Goal: Navigation & Orientation: Find specific page/section

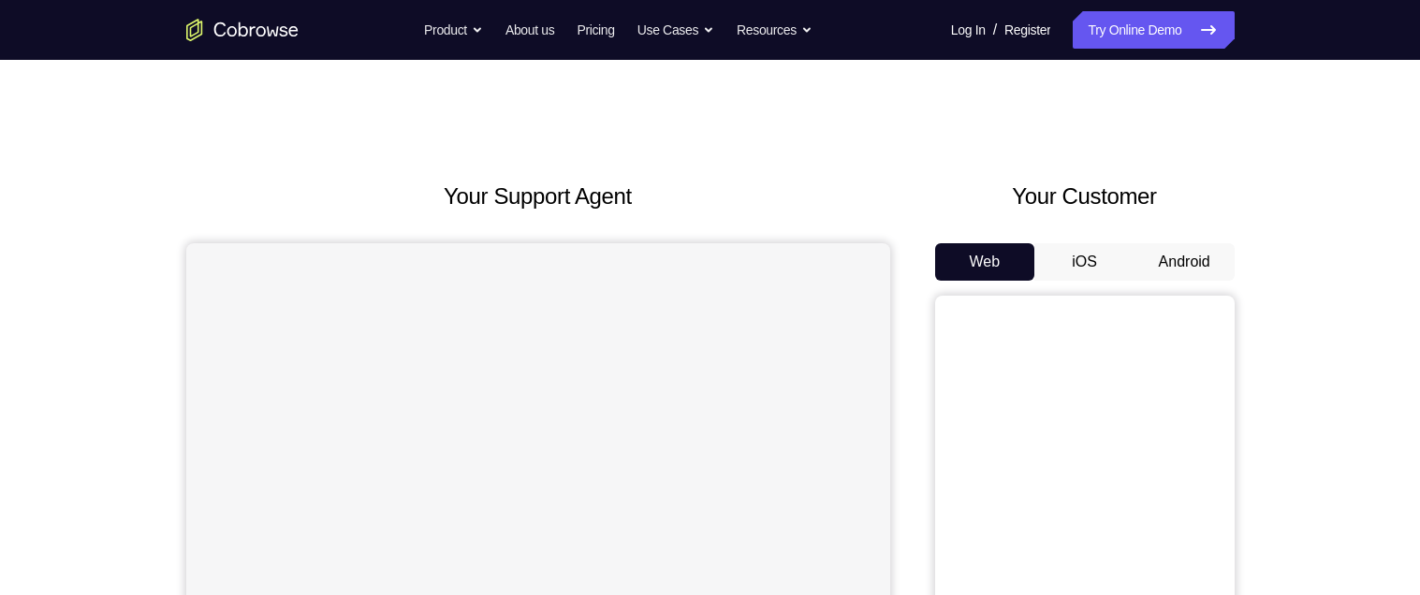
click at [1198, 257] on button "Android" at bounding box center [1185, 261] width 100 height 37
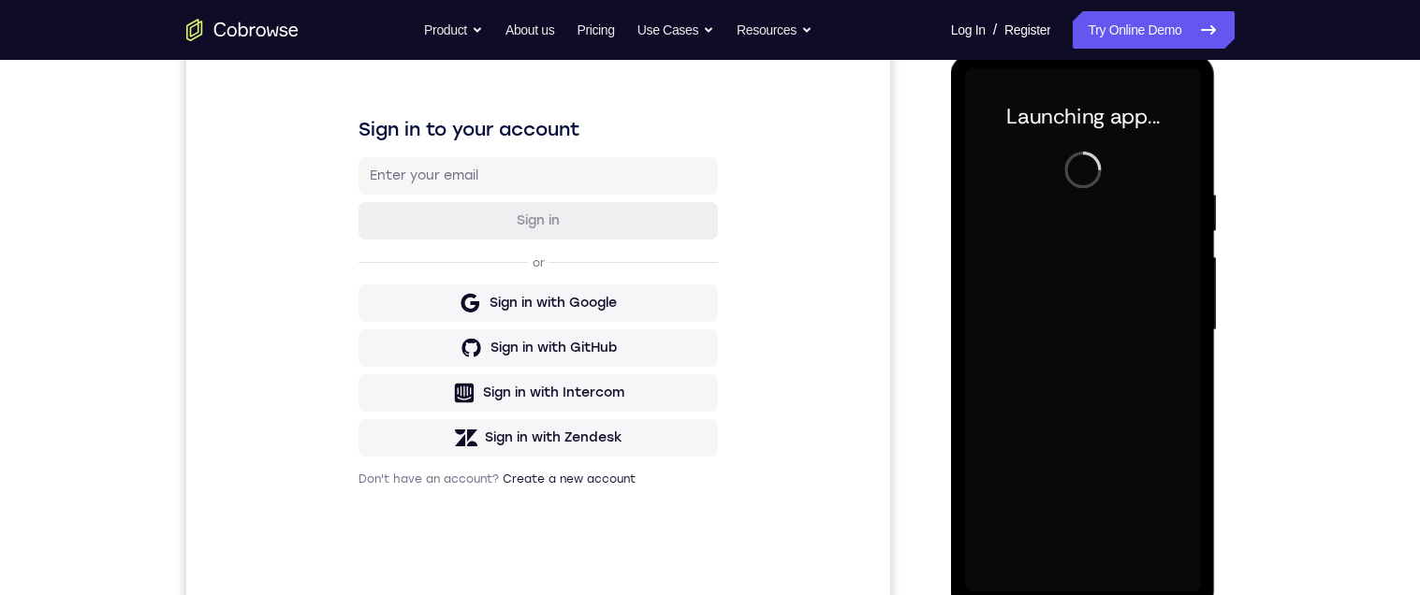
scroll to position [334, 0]
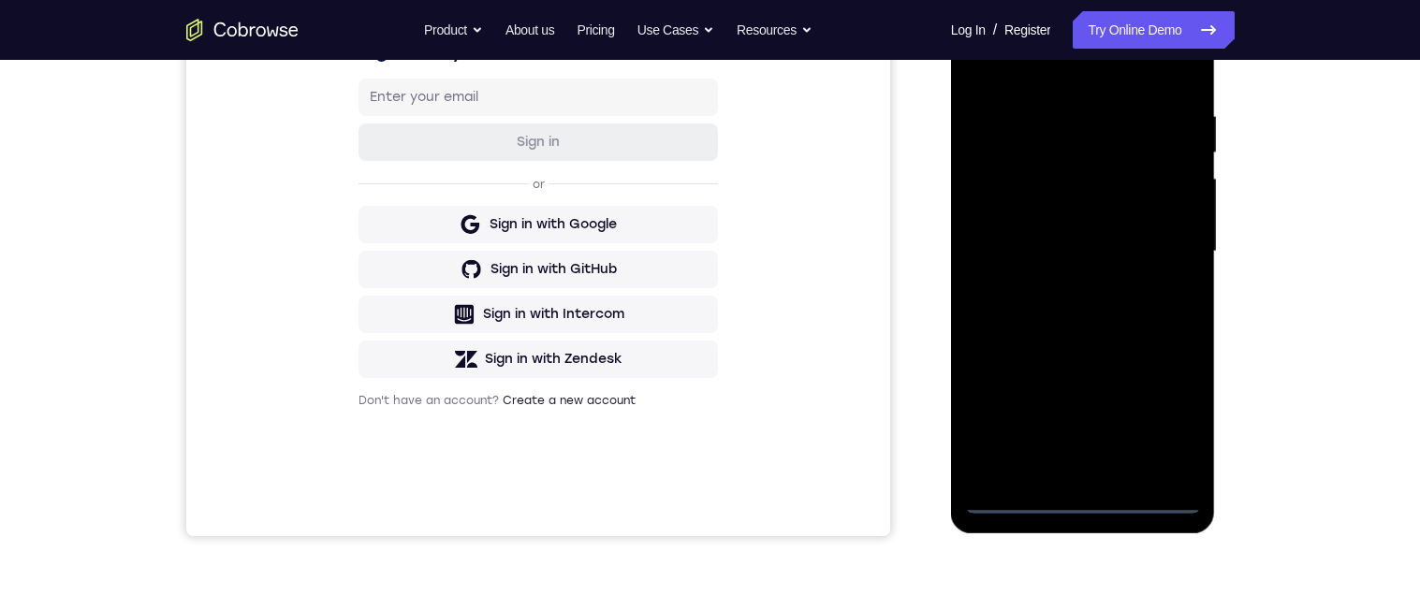
click at [1078, 492] on div at bounding box center [1083, 252] width 236 height 524
click at [1078, 490] on div at bounding box center [1083, 252] width 236 height 524
click at [1085, 502] on div at bounding box center [1083, 252] width 236 height 524
click at [1182, 419] on div at bounding box center [1083, 252] width 236 height 524
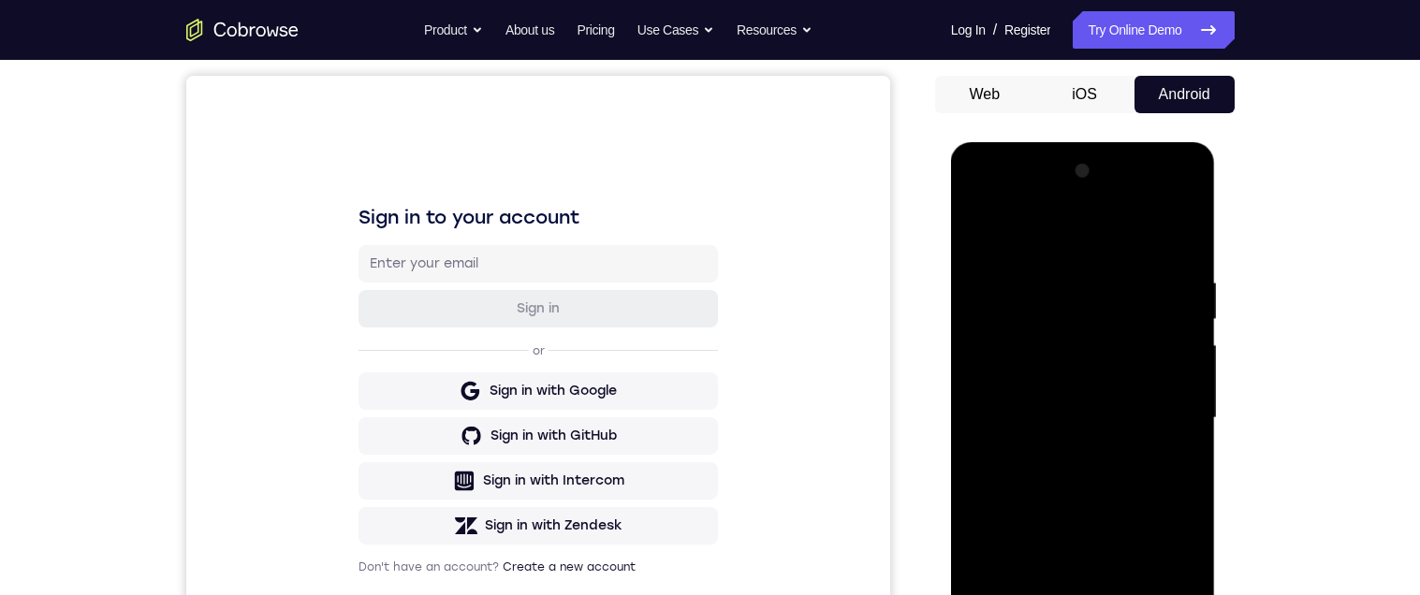
scroll to position [154, 0]
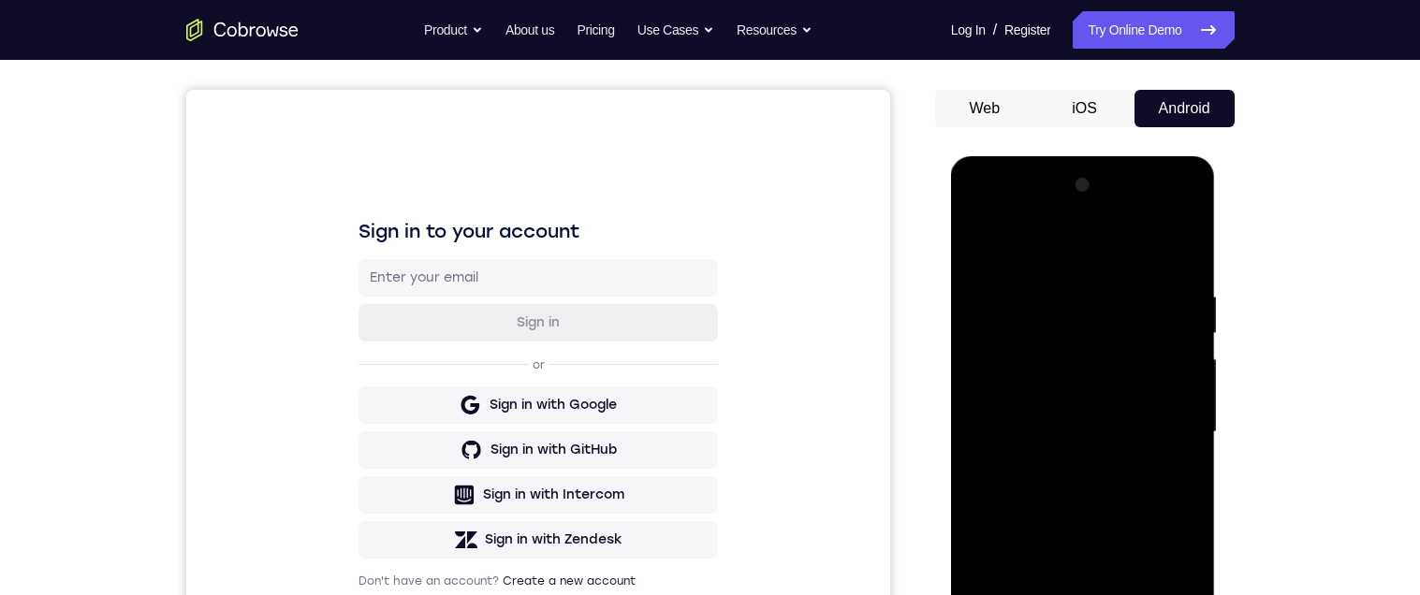
click at [1134, 243] on div at bounding box center [1083, 432] width 236 height 524
click at [1168, 417] on div at bounding box center [1083, 432] width 236 height 524
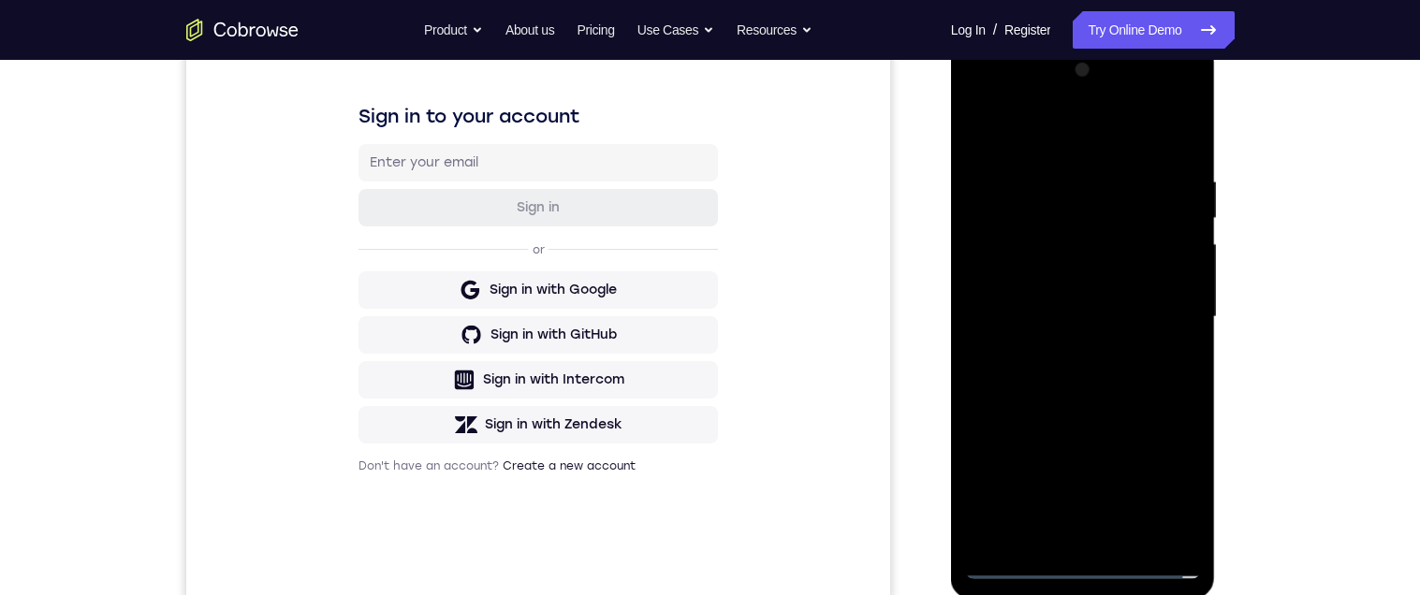
click at [1061, 346] on div at bounding box center [1083, 317] width 236 height 524
click at [1123, 301] on div at bounding box center [1083, 317] width 236 height 524
click at [1103, 268] on div at bounding box center [1083, 317] width 236 height 524
click at [1140, 307] on div at bounding box center [1083, 317] width 236 height 524
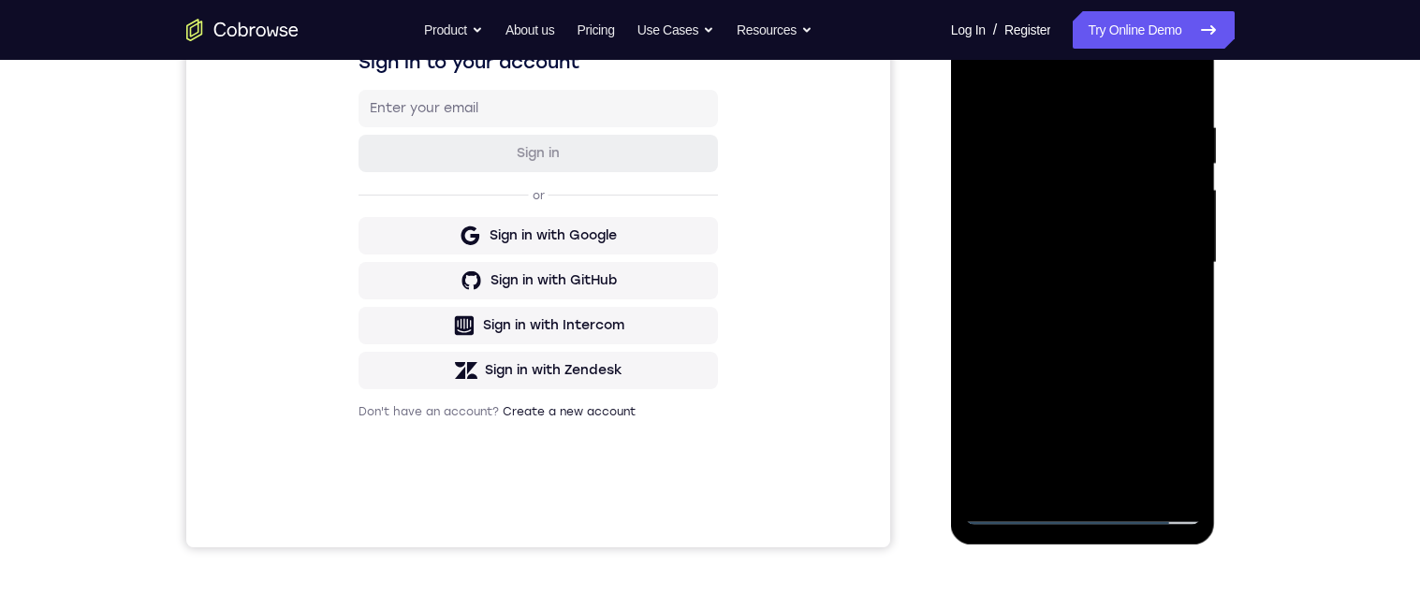
scroll to position [283, 0]
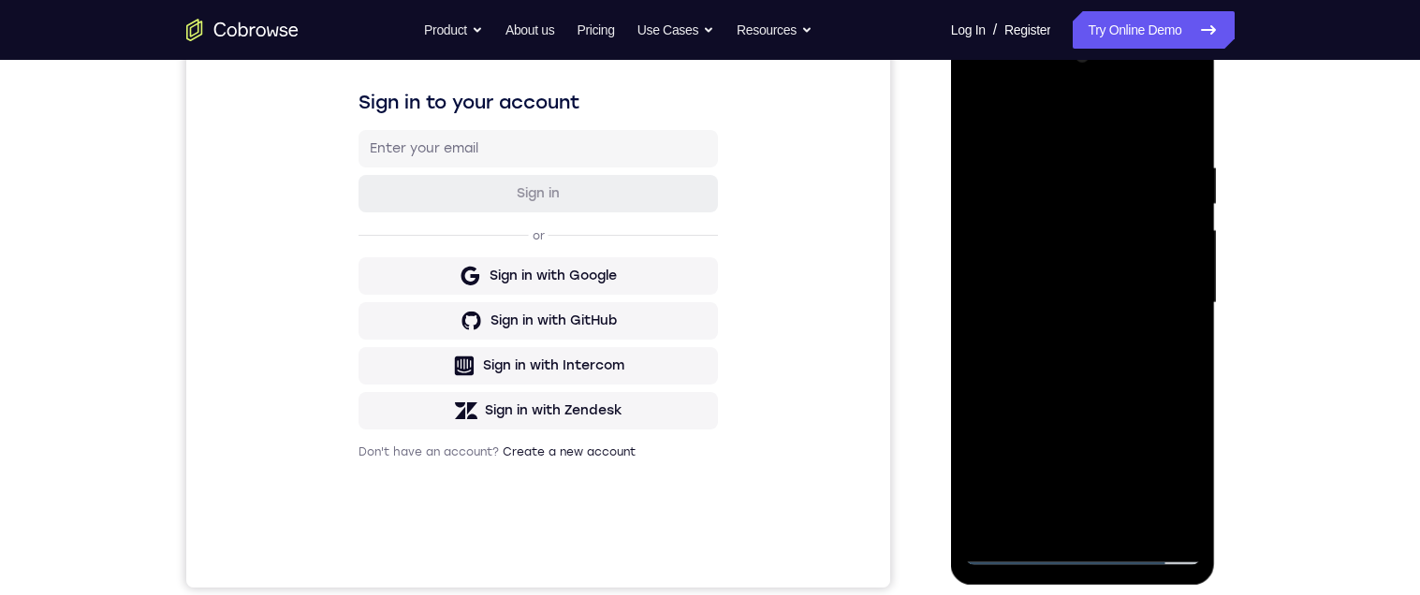
click at [1149, 363] on div at bounding box center [1083, 303] width 236 height 524
click at [1137, 356] on div at bounding box center [1083, 303] width 236 height 524
click at [1124, 509] on div at bounding box center [1083, 303] width 236 height 524
click at [1178, 141] on div at bounding box center [1083, 303] width 236 height 524
click at [1129, 518] on div at bounding box center [1083, 303] width 236 height 524
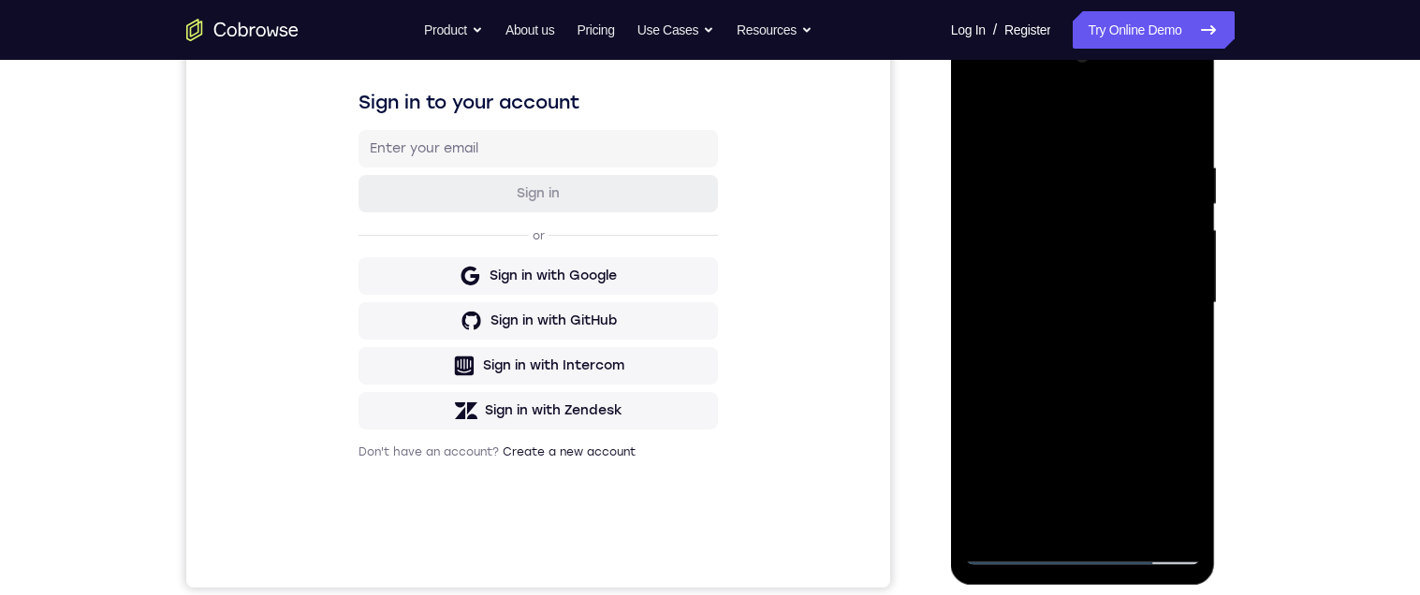
click at [1116, 391] on div at bounding box center [1083, 303] width 236 height 524
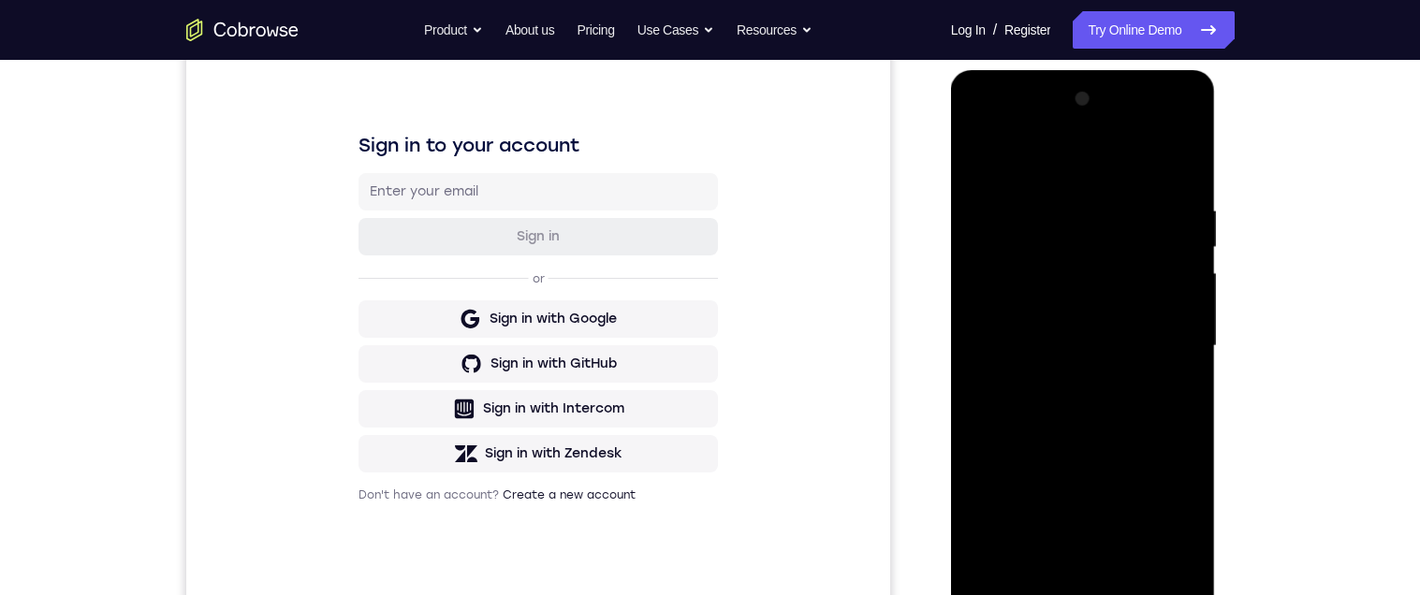
click at [1154, 177] on div at bounding box center [1083, 346] width 236 height 524
click at [988, 152] on div at bounding box center [1083, 346] width 236 height 524
click at [992, 160] on div at bounding box center [1083, 346] width 236 height 524
click at [1048, 202] on div at bounding box center [1083, 346] width 236 height 524
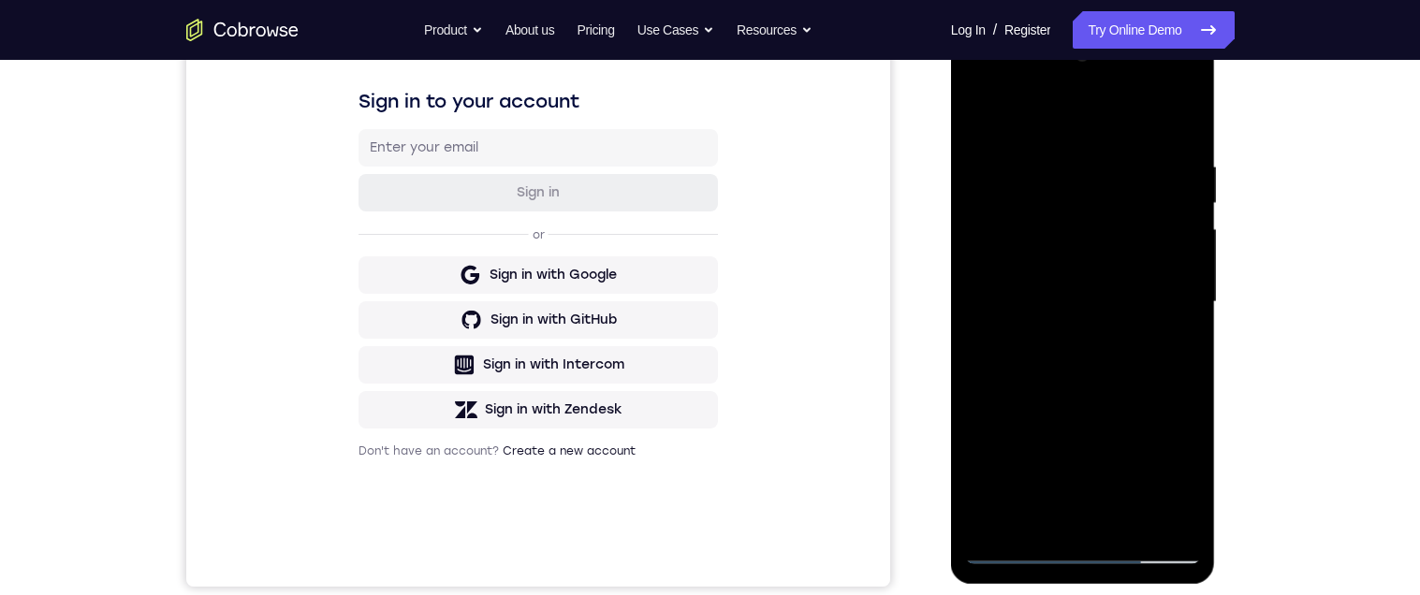
scroll to position [285, 0]
click at [1157, 408] on div at bounding box center [1083, 301] width 236 height 524
click at [1169, 440] on div at bounding box center [1083, 301] width 236 height 524
click at [1163, 436] on div at bounding box center [1083, 301] width 236 height 524
click at [1172, 405] on div at bounding box center [1083, 301] width 236 height 524
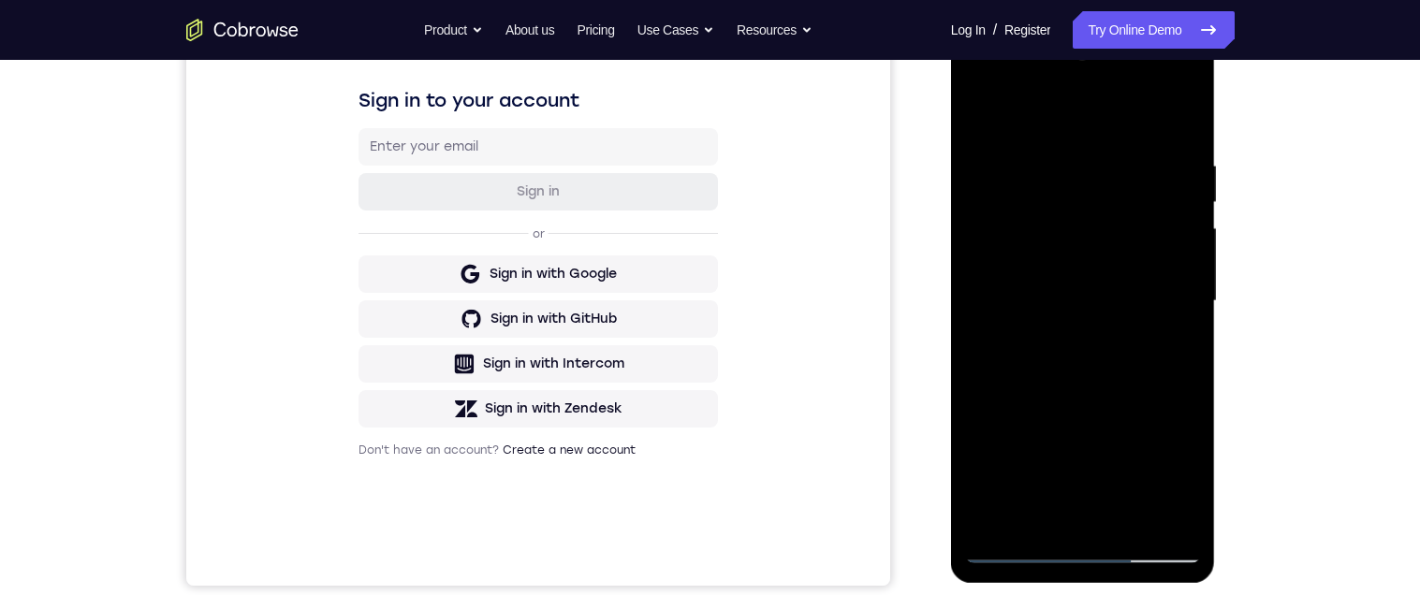
click at [1162, 417] on div at bounding box center [1083, 301] width 236 height 524
click at [1146, 394] on div at bounding box center [1083, 301] width 236 height 524
click at [1141, 446] on div at bounding box center [1083, 301] width 236 height 524
click at [1168, 387] on div at bounding box center [1083, 301] width 236 height 524
click at [1169, 376] on div at bounding box center [1083, 301] width 236 height 524
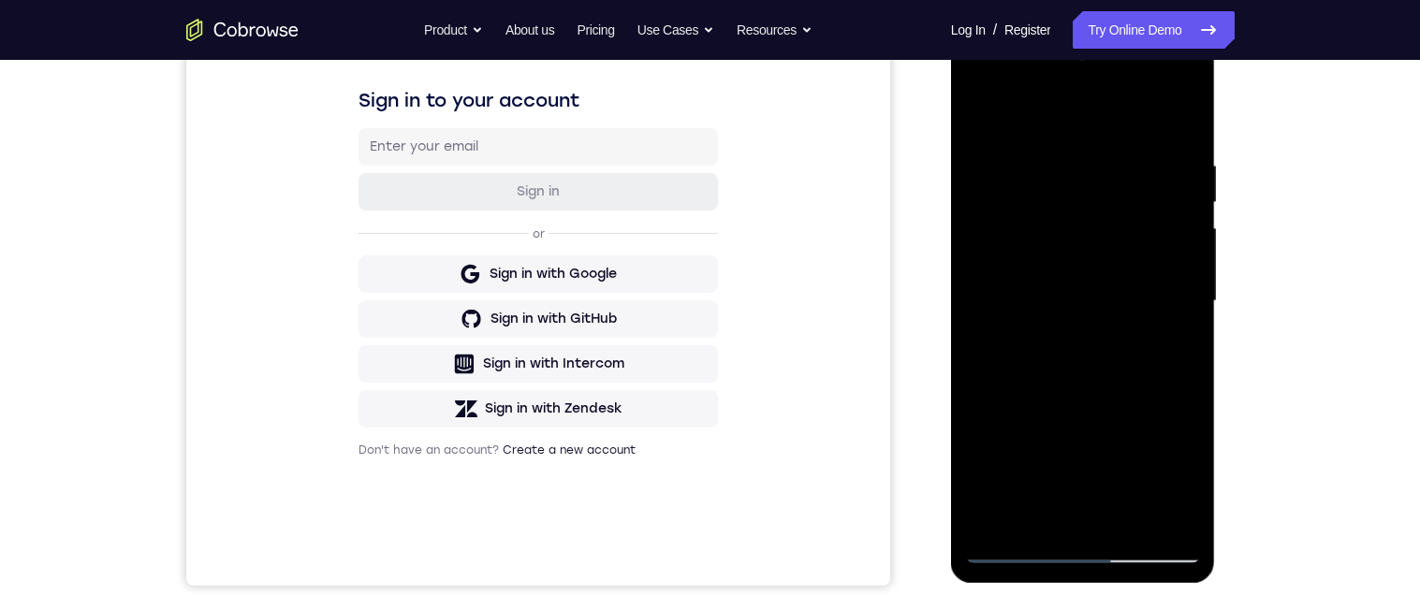
click at [1162, 389] on div at bounding box center [1083, 301] width 236 height 524
click at [992, 463] on div at bounding box center [1083, 301] width 236 height 524
click at [1167, 339] on div at bounding box center [1083, 301] width 236 height 524
click at [1145, 441] on div at bounding box center [1083, 301] width 236 height 524
click at [1168, 307] on div at bounding box center [1083, 301] width 236 height 524
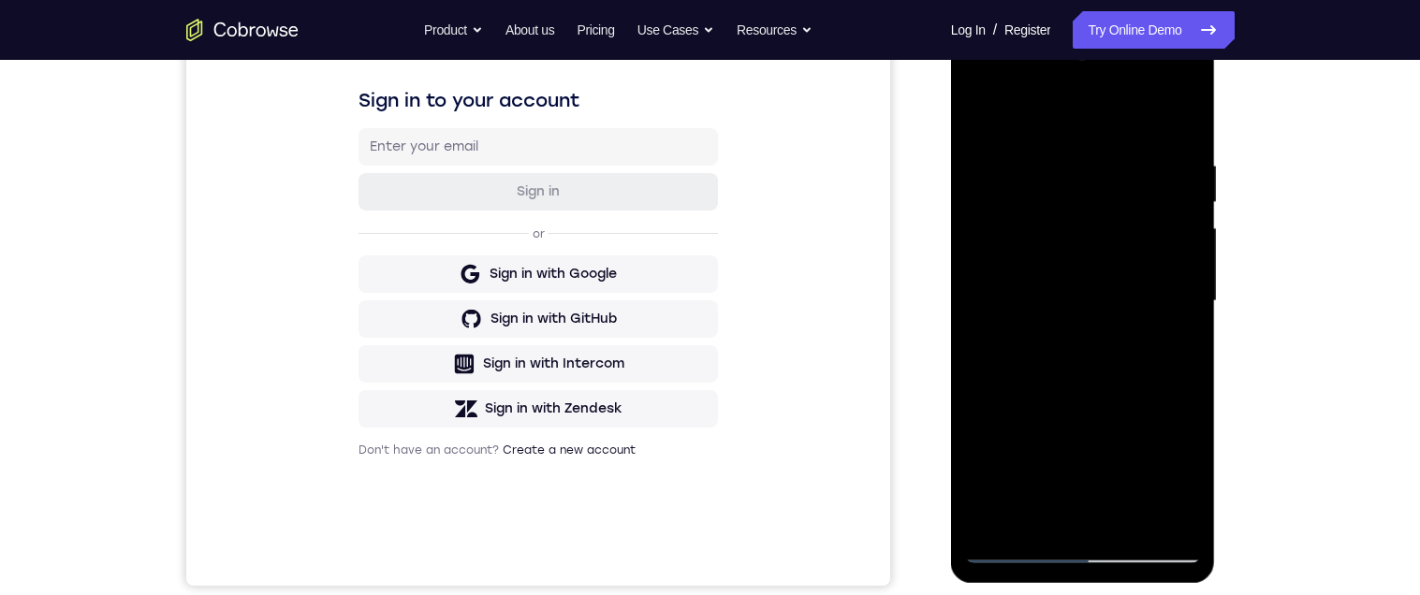
click at [1169, 392] on div at bounding box center [1083, 301] width 236 height 524
click at [1168, 404] on div at bounding box center [1083, 301] width 236 height 524
click at [1163, 270] on div at bounding box center [1083, 301] width 236 height 524
click at [1159, 359] on div at bounding box center [1083, 301] width 236 height 524
click at [1146, 393] on div at bounding box center [1083, 301] width 236 height 524
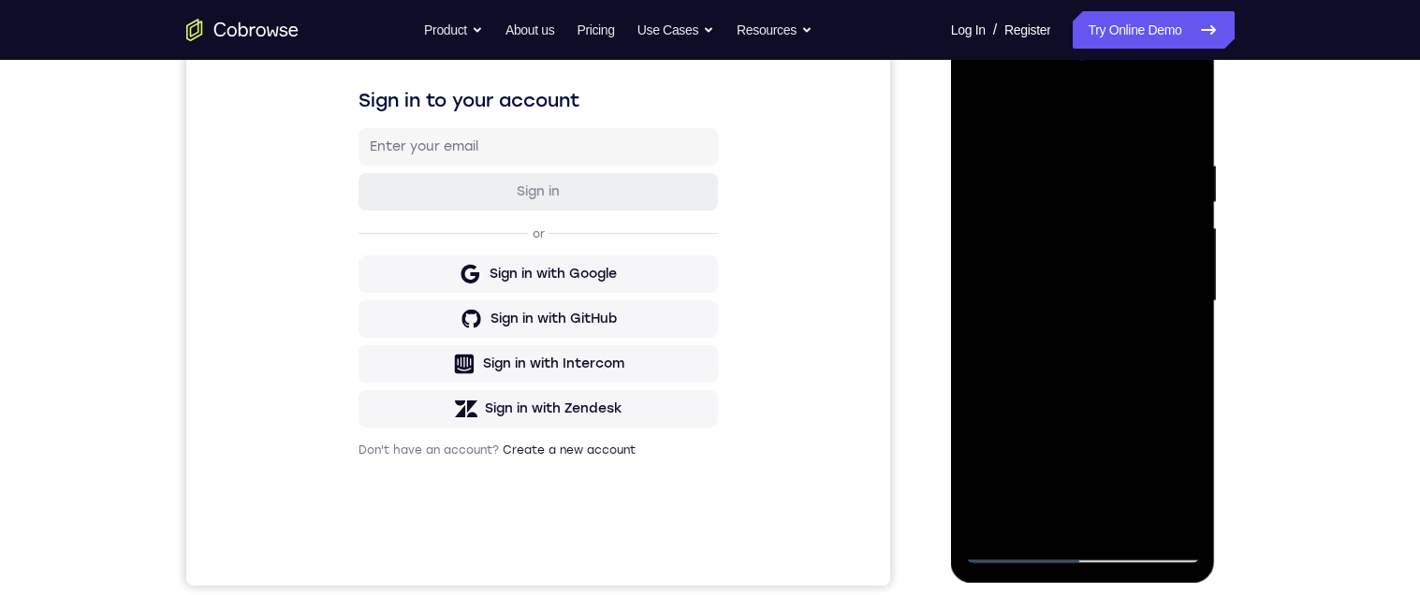
click at [1144, 418] on div at bounding box center [1083, 301] width 236 height 524
click at [1142, 419] on div at bounding box center [1083, 301] width 236 height 524
click at [1141, 435] on div at bounding box center [1083, 301] width 236 height 524
click at [1159, 387] on div at bounding box center [1083, 301] width 236 height 524
click at [1160, 409] on div at bounding box center [1083, 301] width 236 height 524
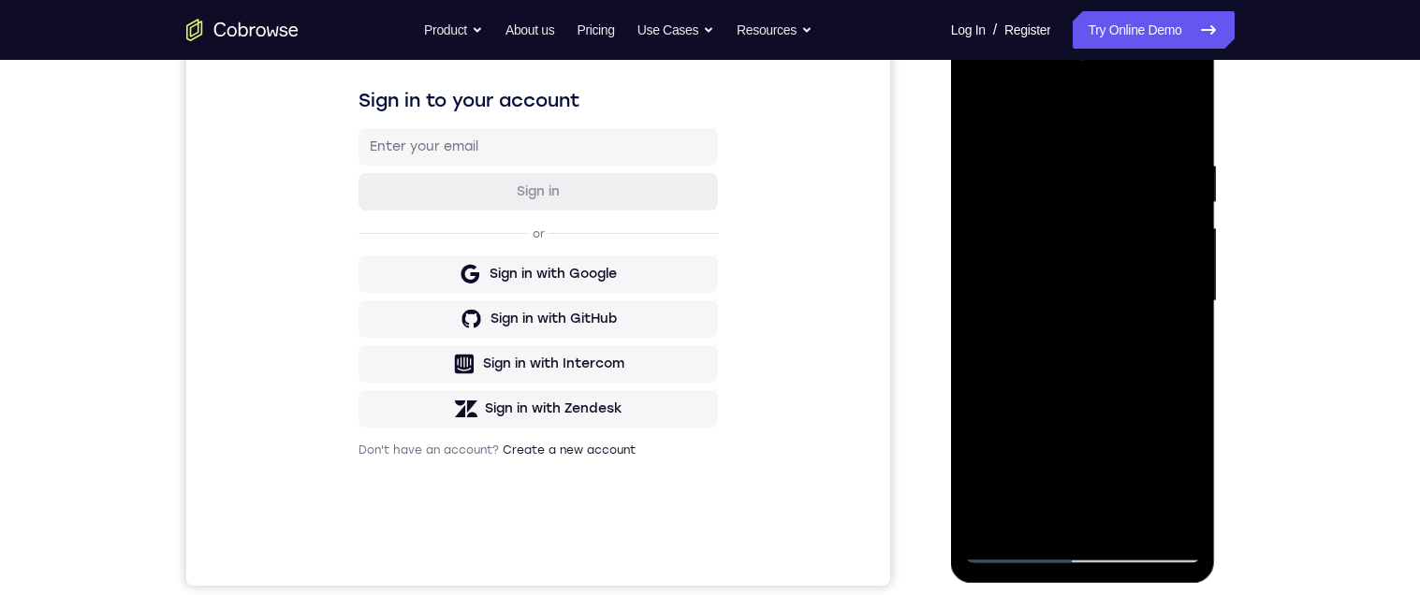
click at [1158, 424] on div at bounding box center [1083, 301] width 236 height 524
click at [1144, 443] on div at bounding box center [1083, 301] width 236 height 524
click at [1142, 417] on div at bounding box center [1083, 301] width 236 height 524
click at [1153, 375] on div at bounding box center [1083, 301] width 236 height 524
click at [1167, 394] on div at bounding box center [1083, 301] width 236 height 524
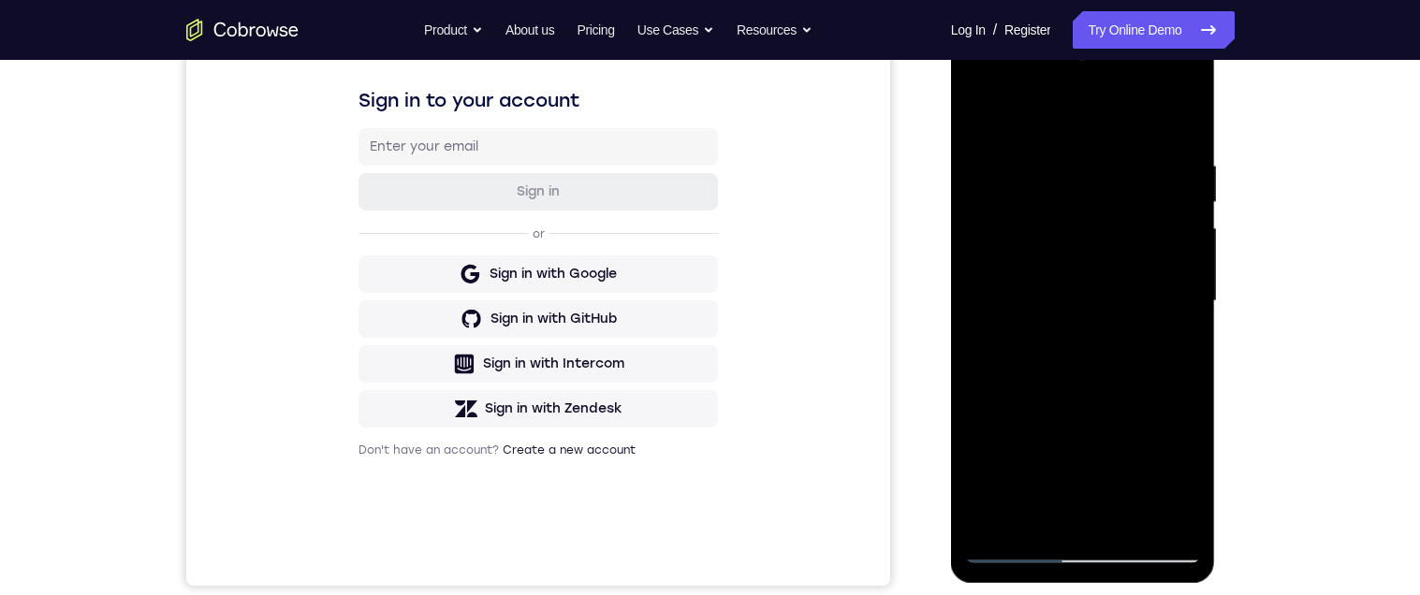
click at [1149, 440] on div at bounding box center [1083, 301] width 236 height 524
click at [1169, 117] on div at bounding box center [1083, 301] width 236 height 524
click at [1177, 210] on div at bounding box center [1083, 301] width 236 height 524
click at [1172, 217] on div at bounding box center [1083, 301] width 236 height 524
click at [975, 444] on div at bounding box center [1083, 301] width 236 height 524
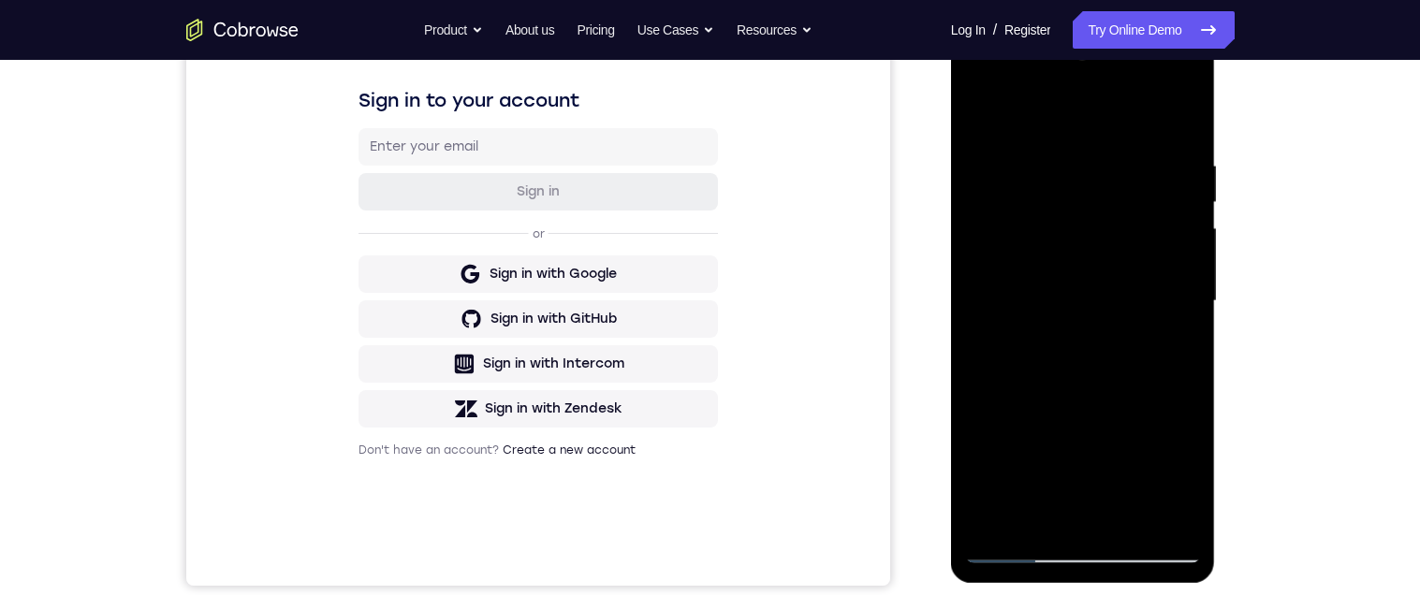
click at [1191, 176] on div at bounding box center [1083, 301] width 236 height 524
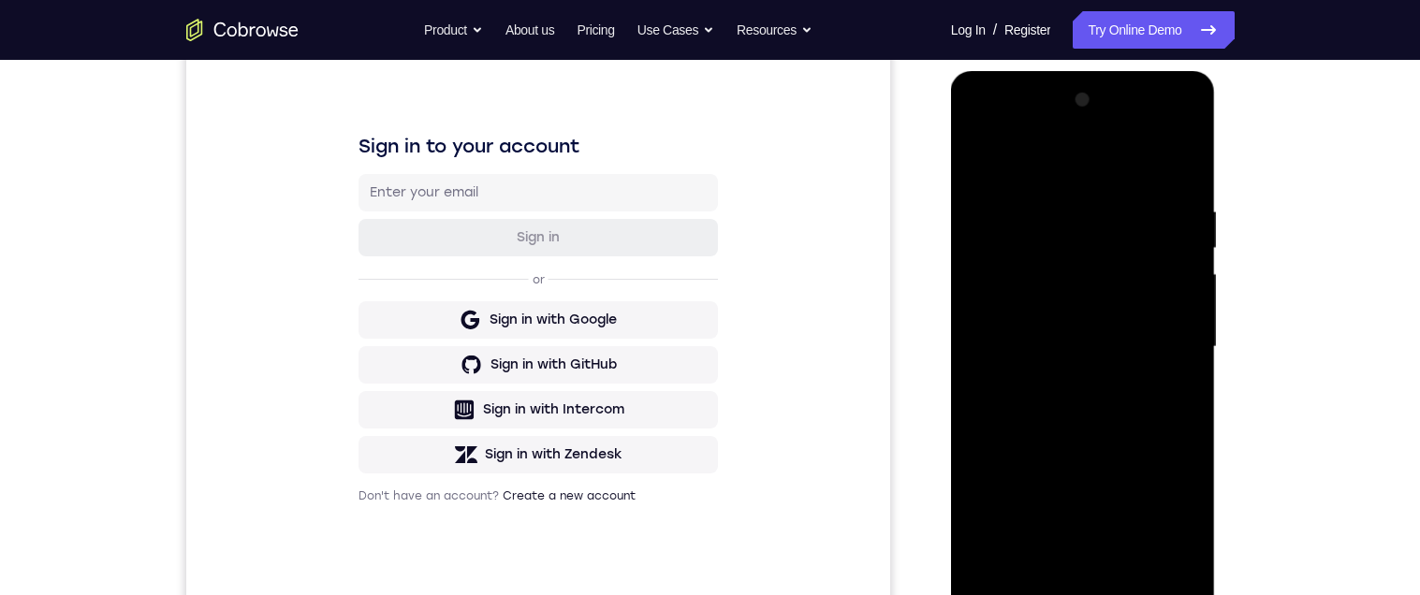
click at [966, 223] on div at bounding box center [1083, 347] width 236 height 524
click at [1183, 227] on div at bounding box center [1083, 347] width 236 height 524
click at [1095, 321] on div at bounding box center [1083, 347] width 236 height 524
click at [1112, 317] on div at bounding box center [1083, 347] width 236 height 524
click at [1124, 458] on div at bounding box center [1083, 347] width 236 height 524
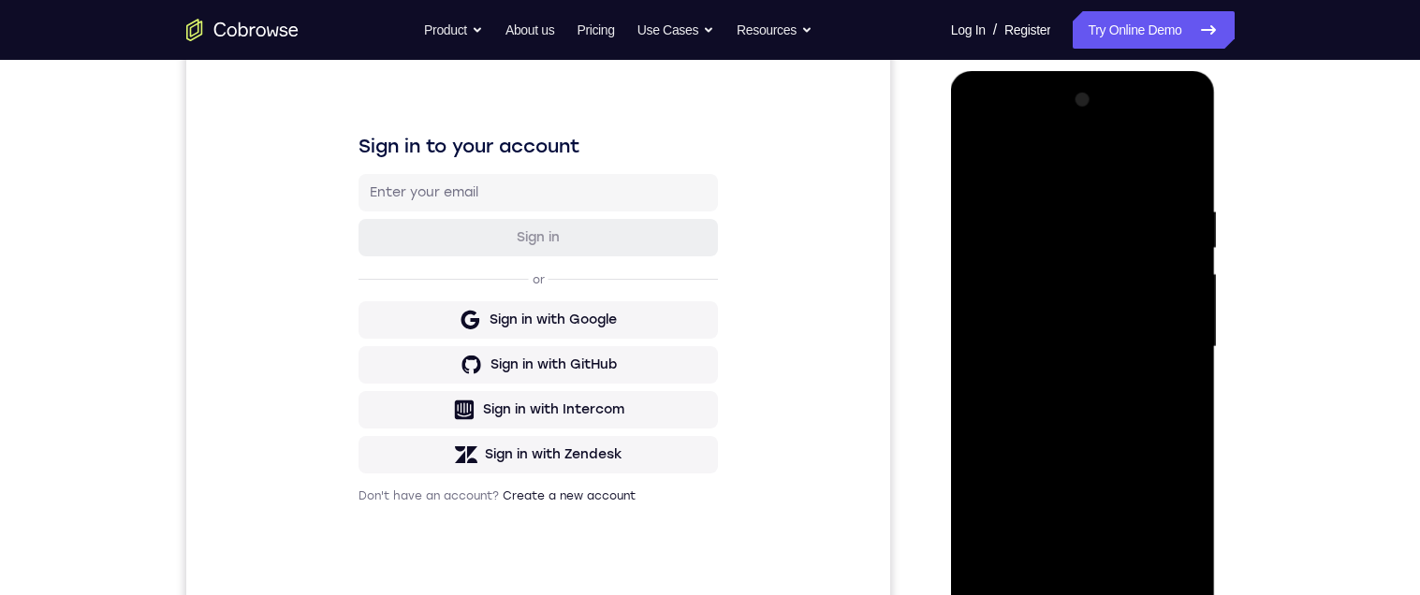
click at [1126, 450] on div at bounding box center [1083, 347] width 236 height 524
click at [1170, 318] on div at bounding box center [1083, 347] width 236 height 524
click at [1171, 316] on div at bounding box center [1083, 347] width 236 height 524
click at [1177, 317] on div at bounding box center [1083, 347] width 236 height 524
click at [1186, 312] on div at bounding box center [1083, 347] width 236 height 524
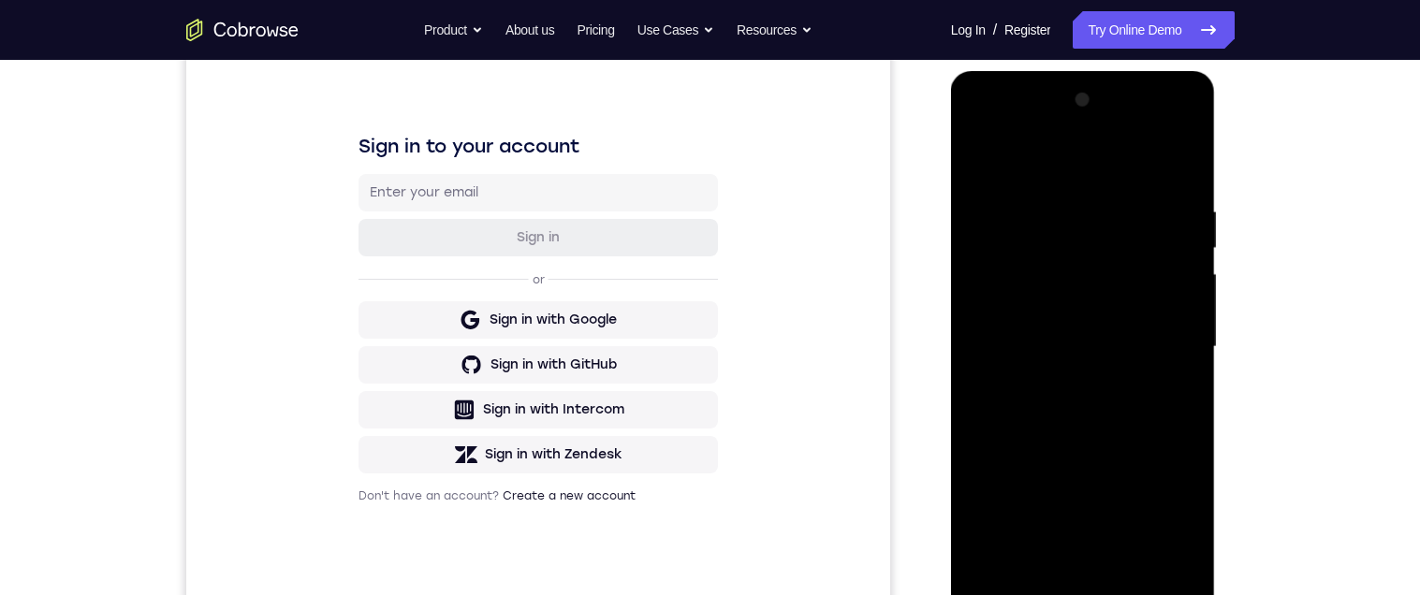
click at [1181, 311] on div at bounding box center [1083, 347] width 236 height 524
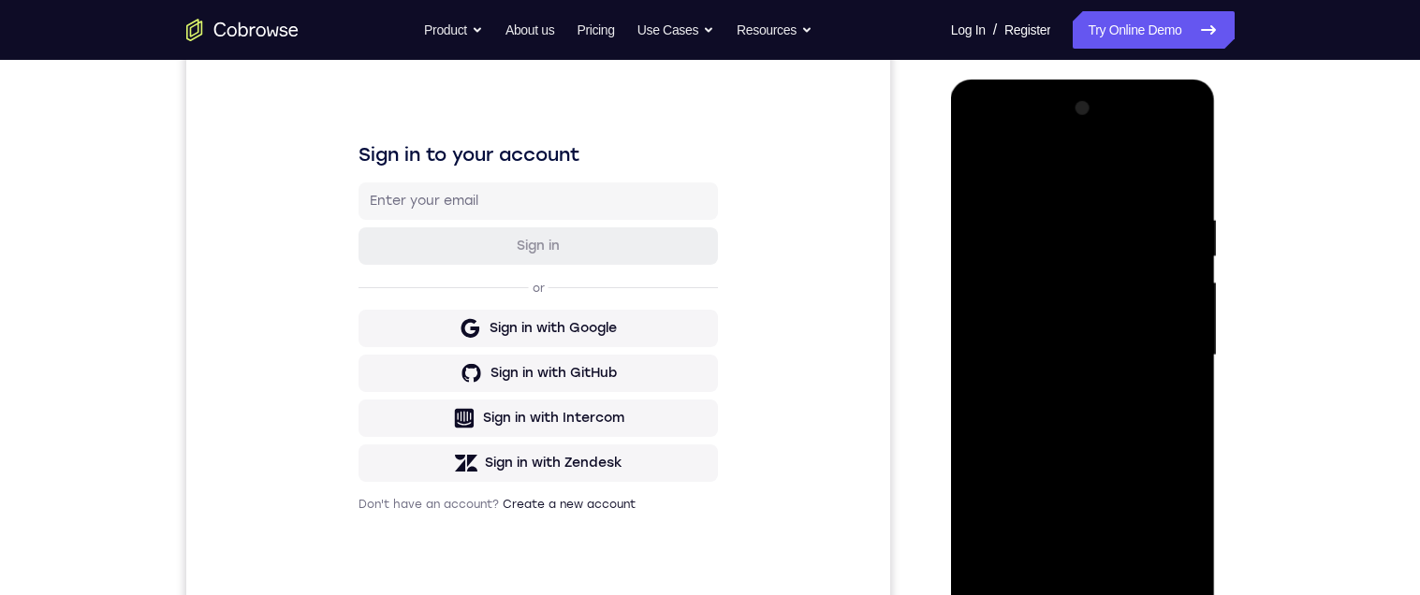
scroll to position [225, 0]
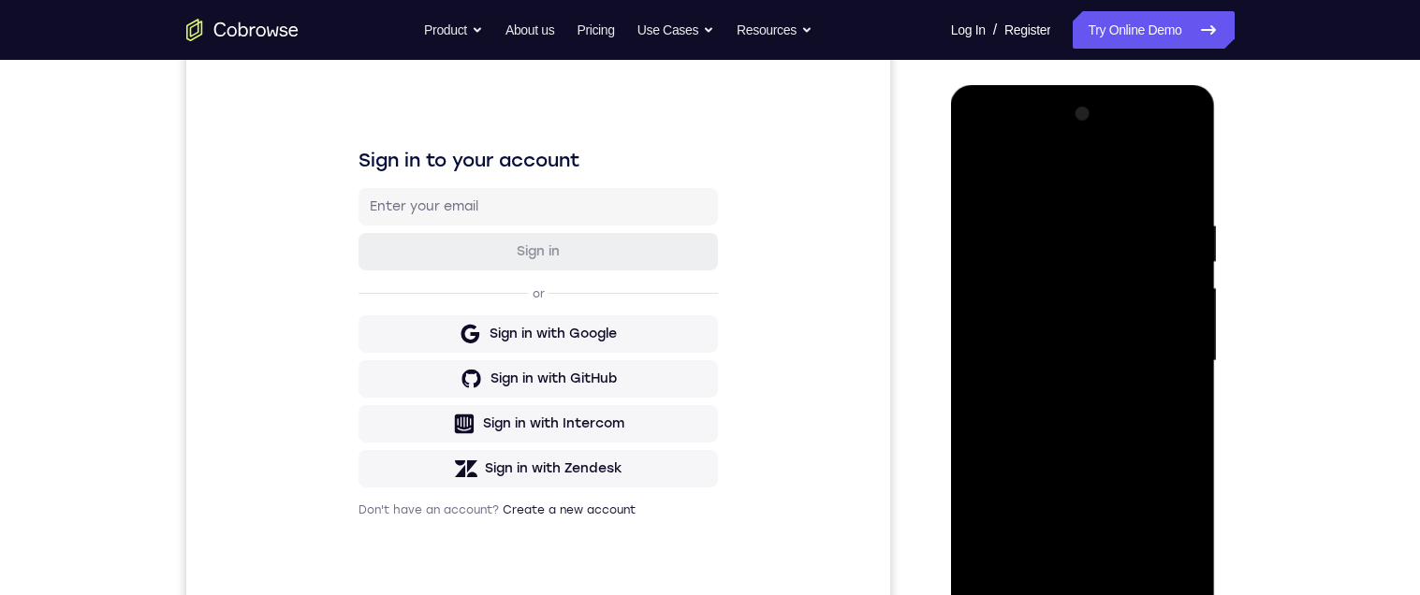
click at [1188, 318] on div at bounding box center [1083, 361] width 236 height 524
click at [1134, 416] on div at bounding box center [1083, 361] width 236 height 524
click at [1140, 404] on div at bounding box center [1083, 361] width 236 height 524
click at [1176, 352] on div at bounding box center [1083, 361] width 236 height 524
click at [1171, 356] on div at bounding box center [1083, 361] width 236 height 524
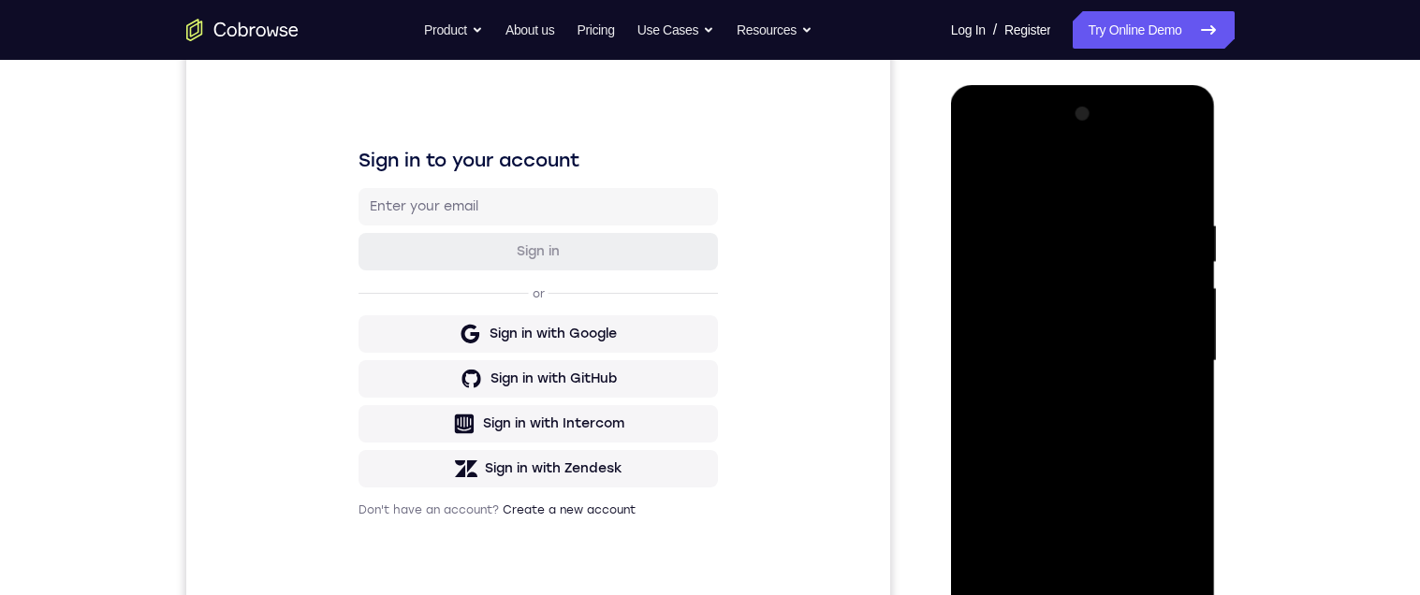
click at [1187, 167] on div at bounding box center [1083, 361] width 236 height 524
click at [1014, 194] on div at bounding box center [1083, 361] width 236 height 524
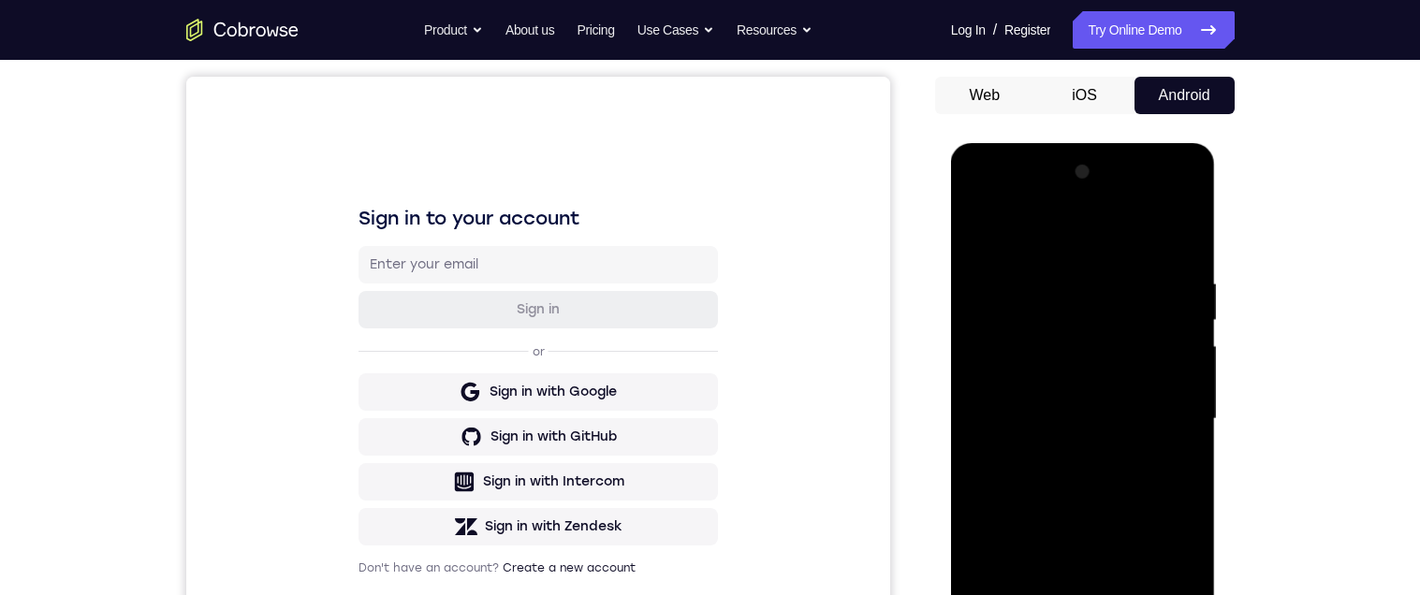
click at [969, 324] on div at bounding box center [1083, 419] width 236 height 524
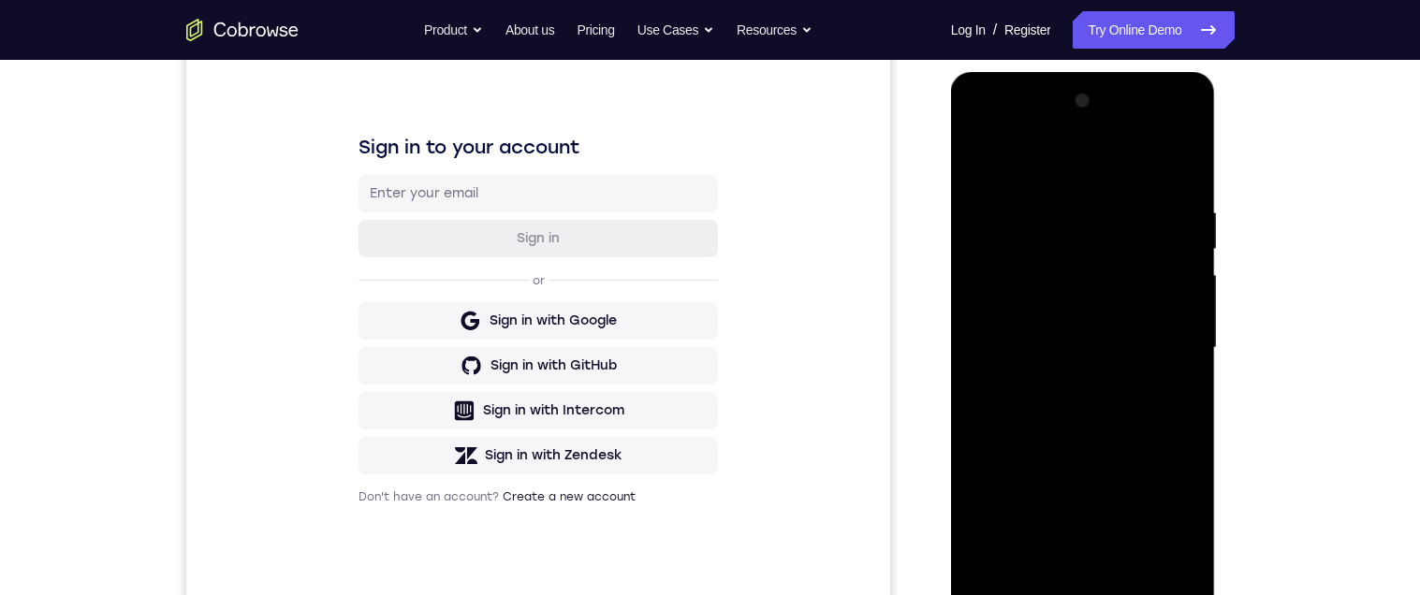
click at [1159, 388] on div at bounding box center [1083, 348] width 236 height 524
click at [1164, 367] on div at bounding box center [1083, 348] width 236 height 524
click at [1164, 371] on div at bounding box center [1083, 348] width 236 height 524
click at [1155, 405] on div at bounding box center [1083, 348] width 236 height 524
click at [1153, 444] on div at bounding box center [1083, 348] width 236 height 524
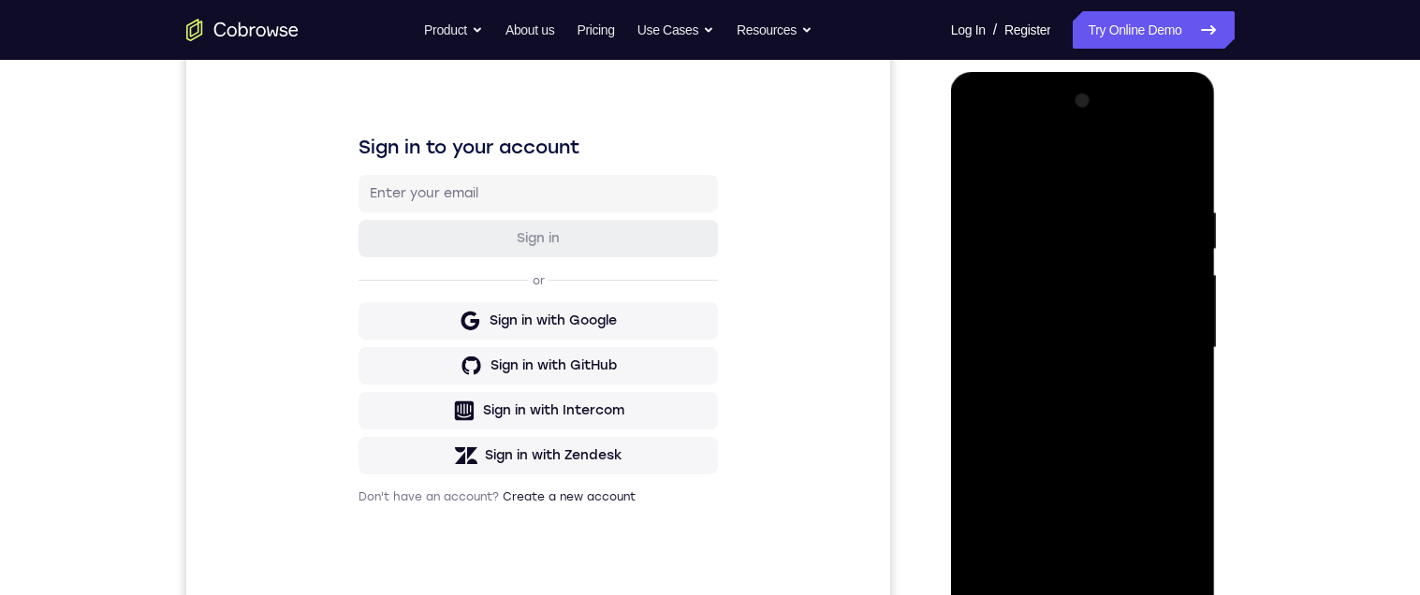
click at [1167, 419] on div at bounding box center [1083, 348] width 236 height 524
click at [1146, 393] on div at bounding box center [1083, 348] width 236 height 524
click at [1161, 375] on div at bounding box center [1083, 348] width 236 height 524
